Goal: Information Seeking & Learning: Learn about a topic

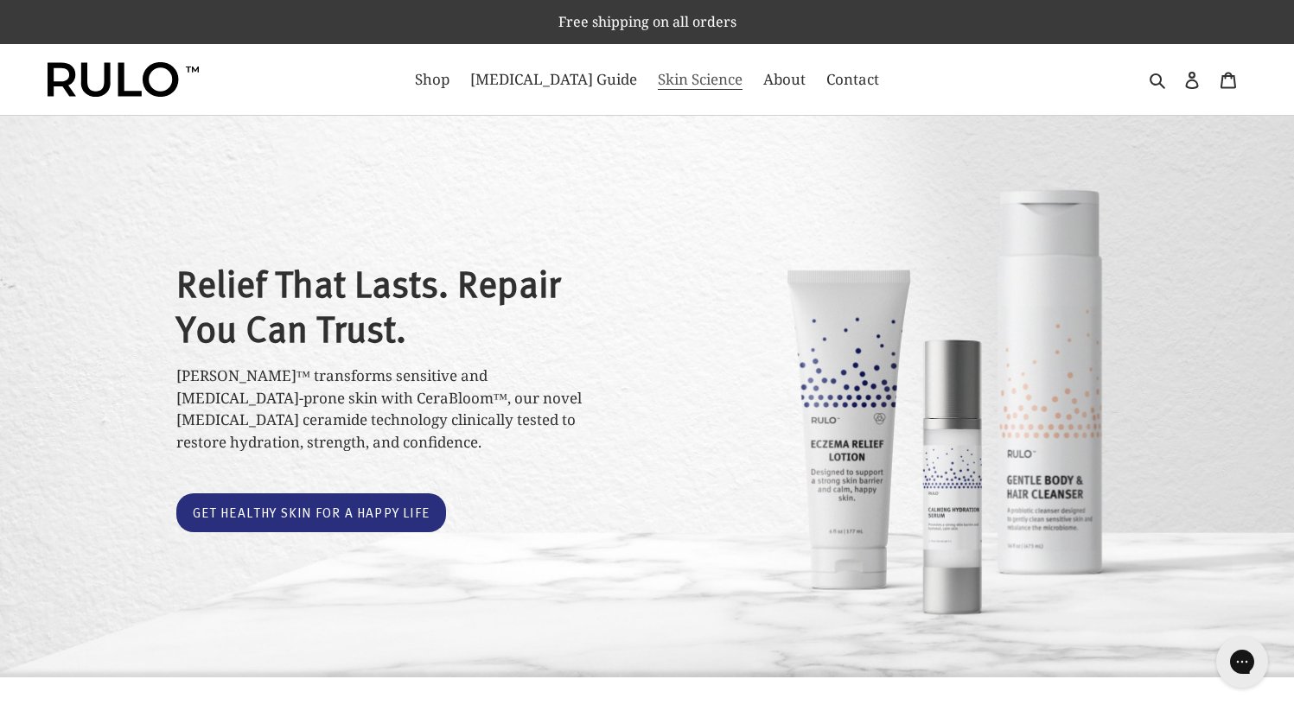
click at [682, 82] on span "Skin Science" at bounding box center [700, 79] width 85 height 21
